Goal: Transaction & Acquisition: Purchase product/service

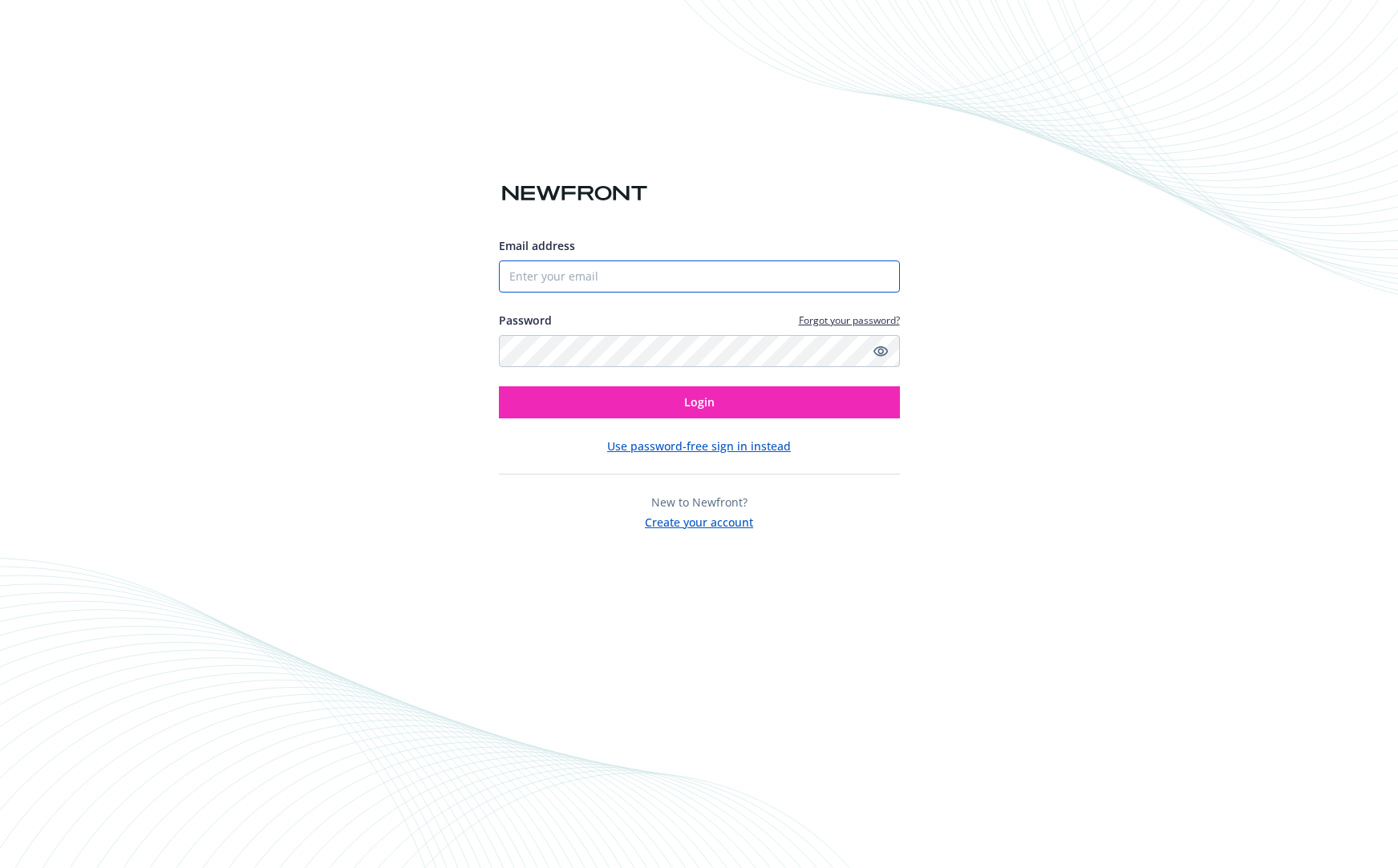
click at [591, 279] on input "Email address" at bounding box center [699, 277] width 401 height 32
type input "[EMAIL_ADDRESS][DOMAIN_NAME]"
click at [499, 386] on button "Login" at bounding box center [699, 402] width 401 height 32
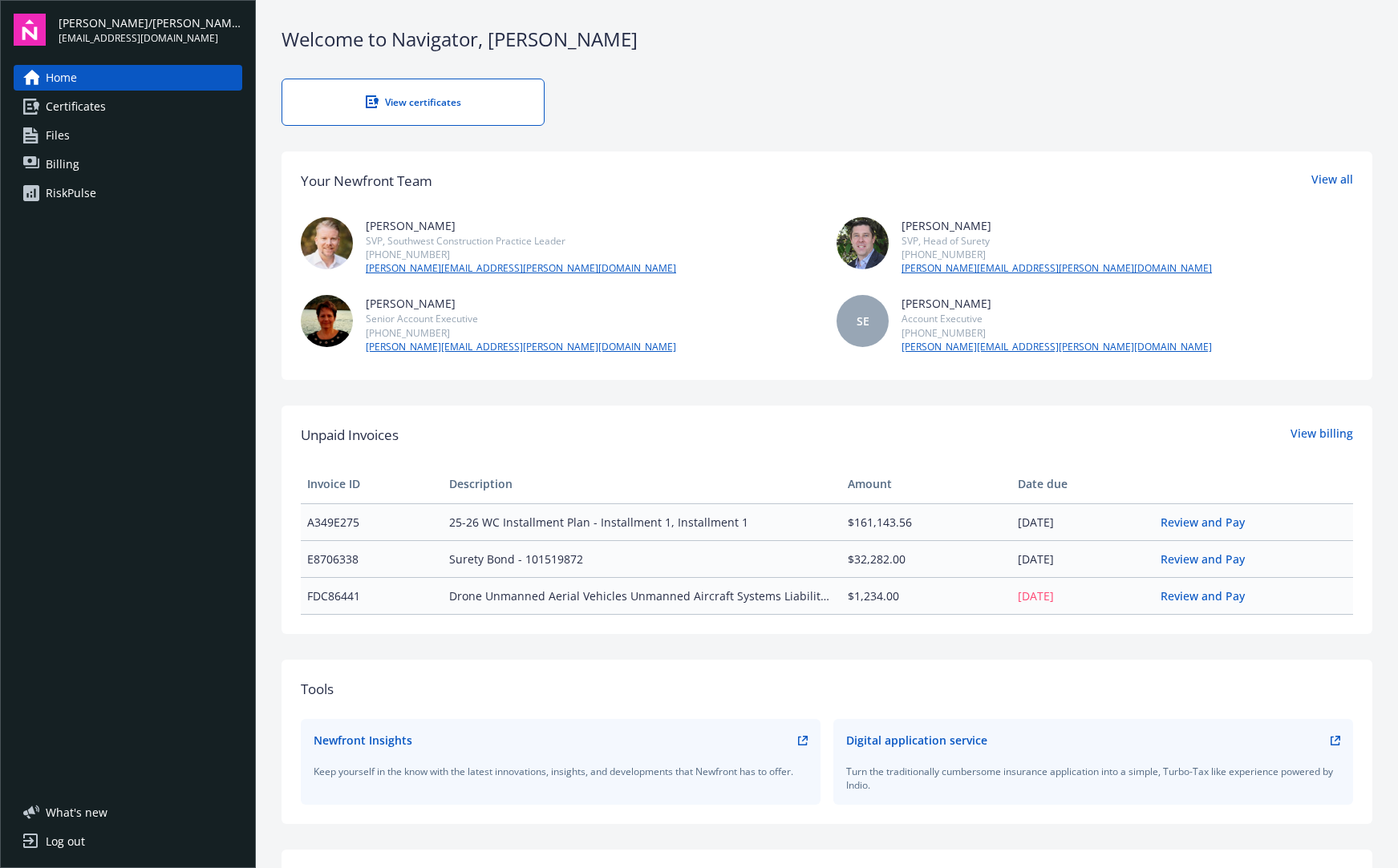
click at [94, 113] on span "Certificates" at bounding box center [76, 106] width 60 height 25
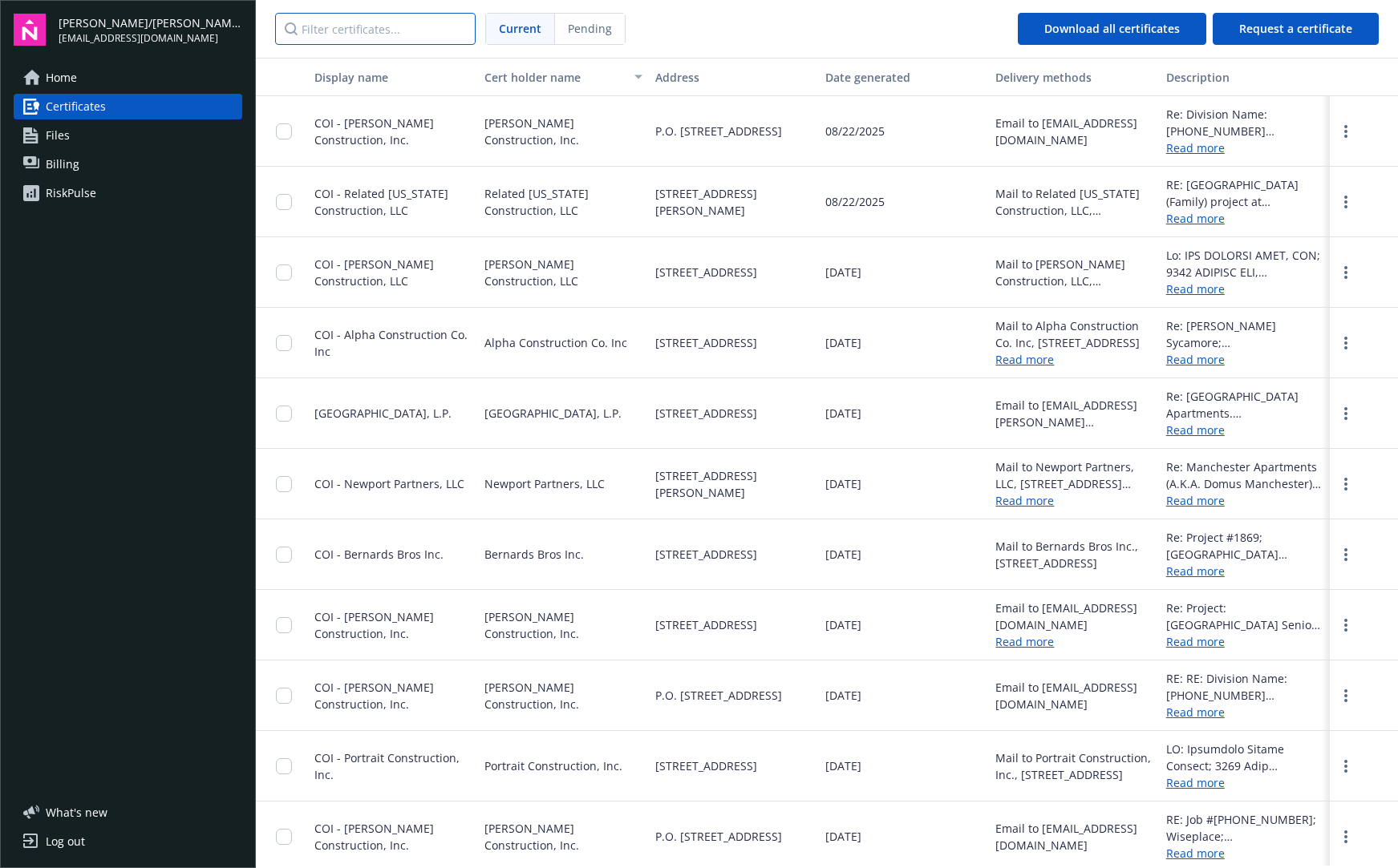
click at [357, 25] on input "Filter certificates..." at bounding box center [375, 29] width 201 height 32
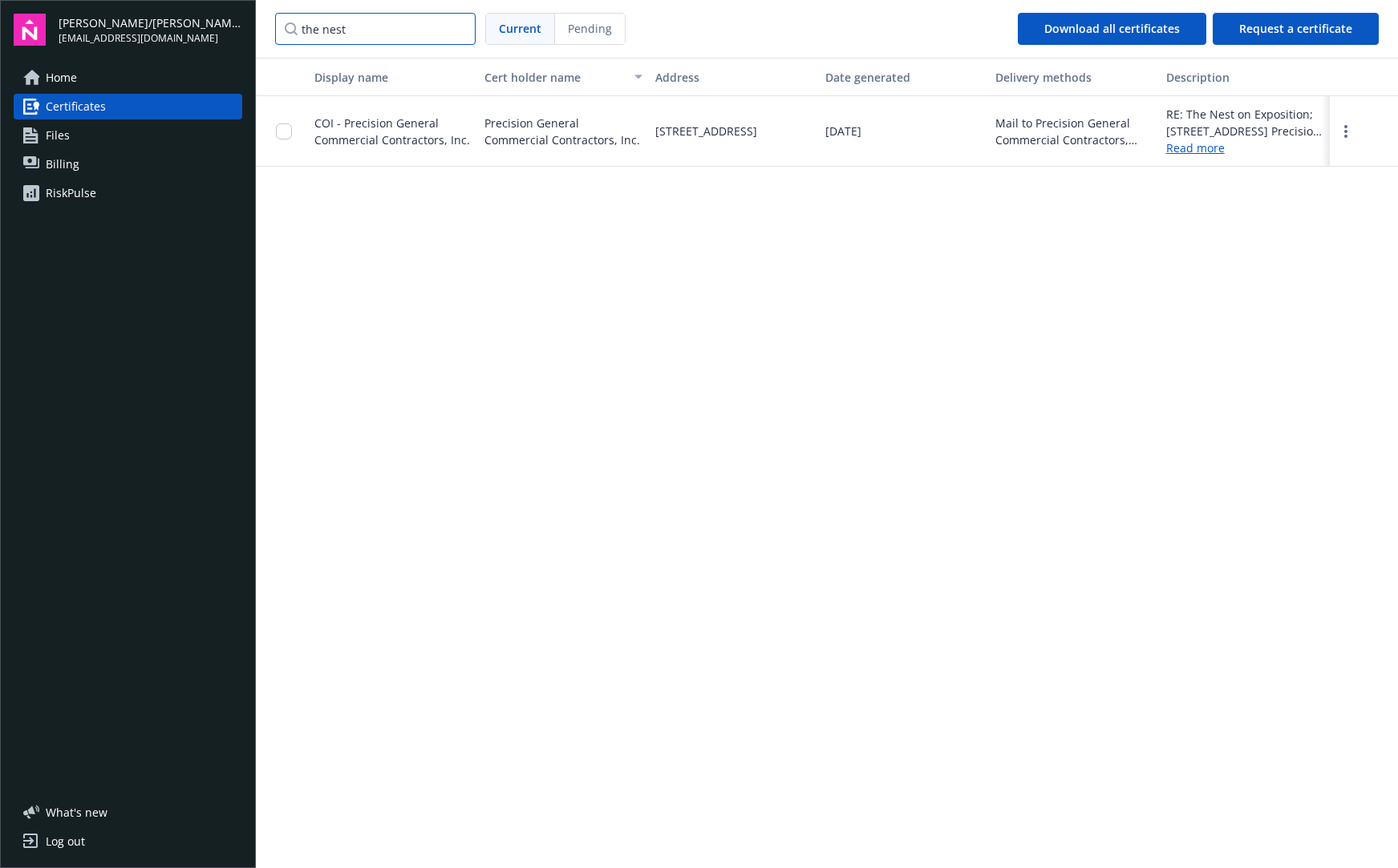
type input "the nest"
click at [290, 133] on input "checkbox" at bounding box center [283, 131] width 16 height 16
click at [647, 828] on span "Download certificates" at bounding box center [660, 831] width 119 height 15
click at [70, 76] on span "Home" at bounding box center [61, 77] width 31 height 25
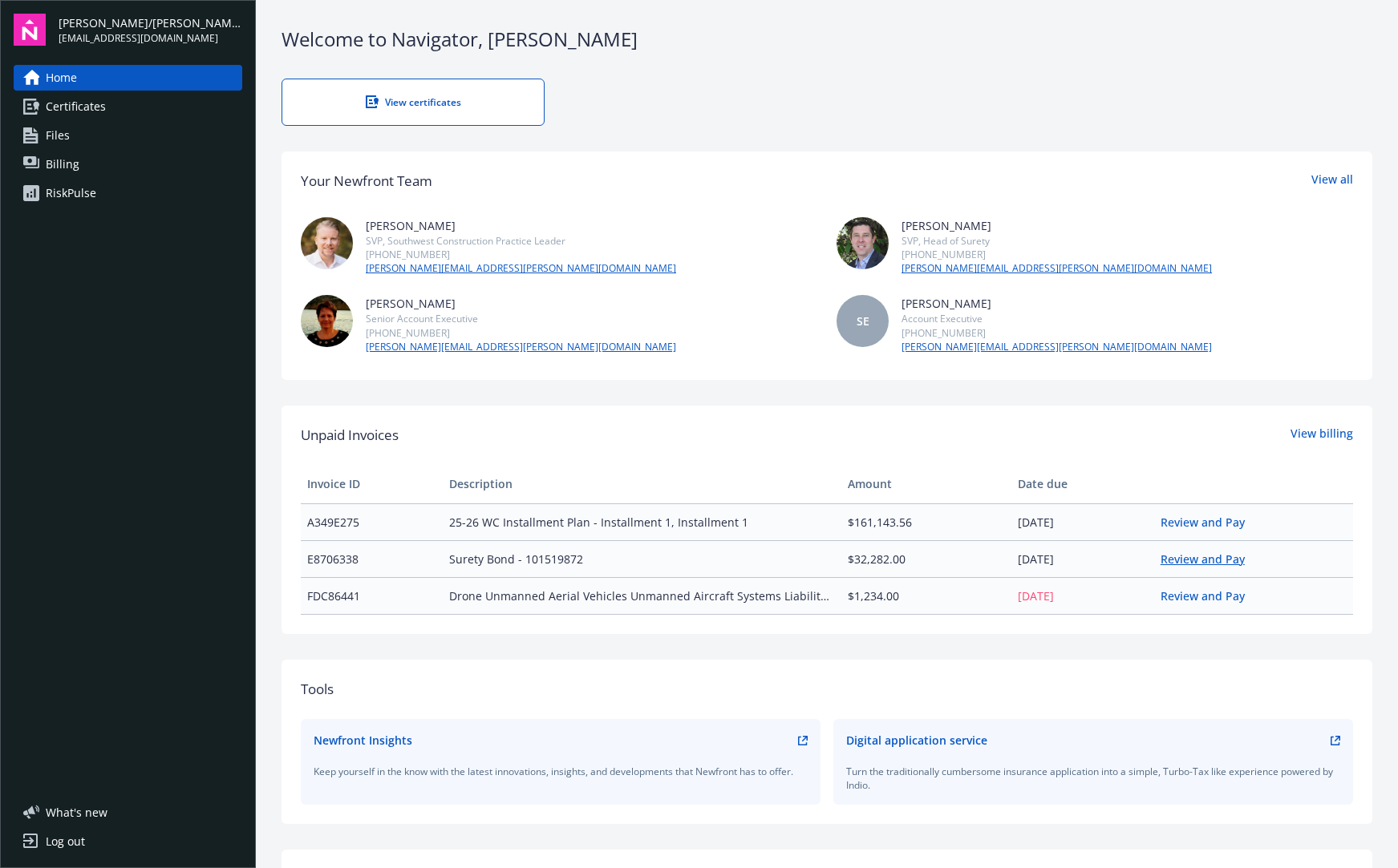
click at [1180, 561] on link "Review and Pay" at bounding box center [1209, 559] width 97 height 15
click at [1175, 523] on link "Review and Pay" at bounding box center [1209, 522] width 97 height 15
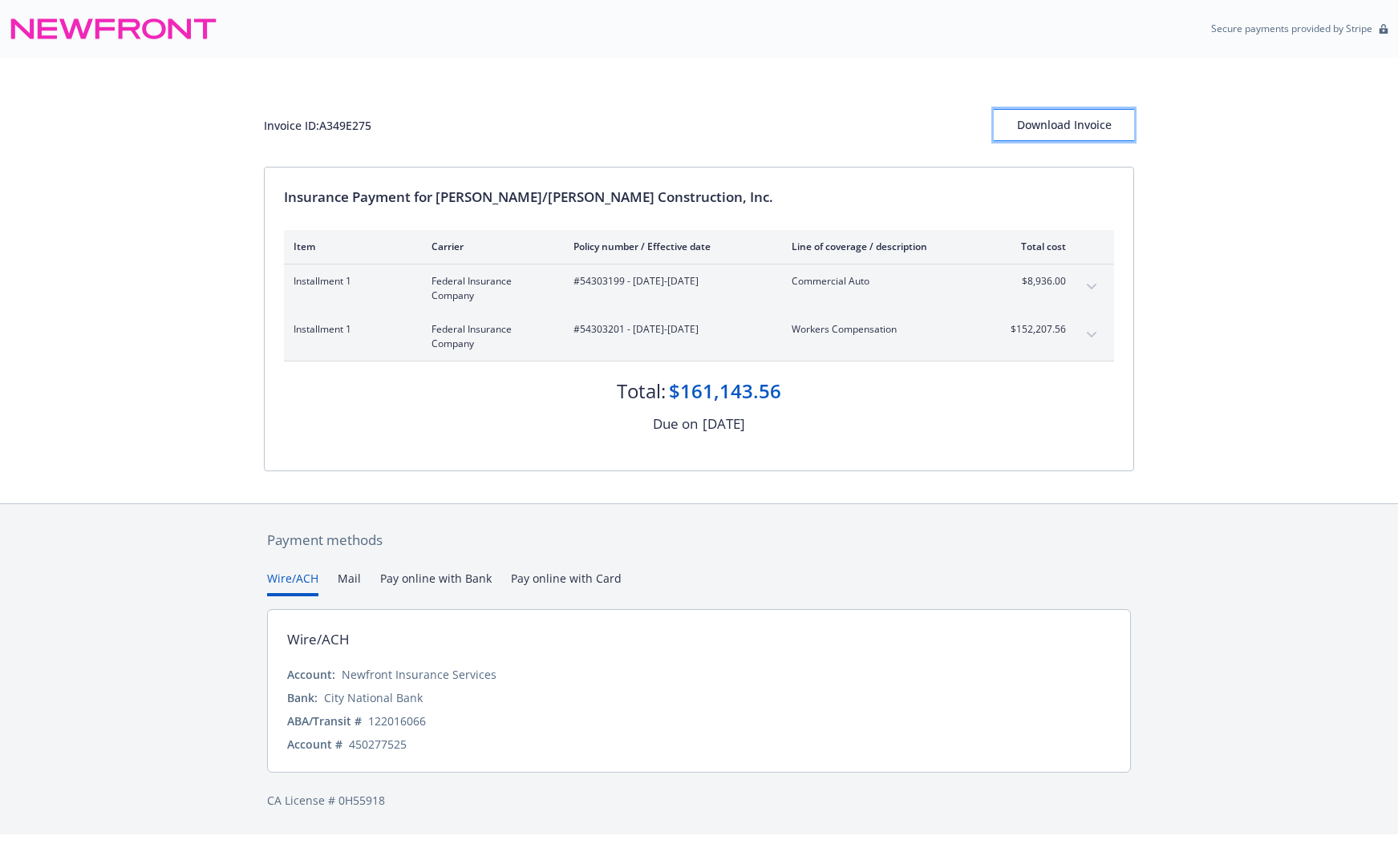
click at [1063, 127] on div "Download Invoice" at bounding box center [1064, 125] width 141 height 30
click at [1024, 30] on div "Secure payments provided by Stripe" at bounding box center [699, 28] width 1378 height 38
